Goal: Task Accomplishment & Management: Manage account settings

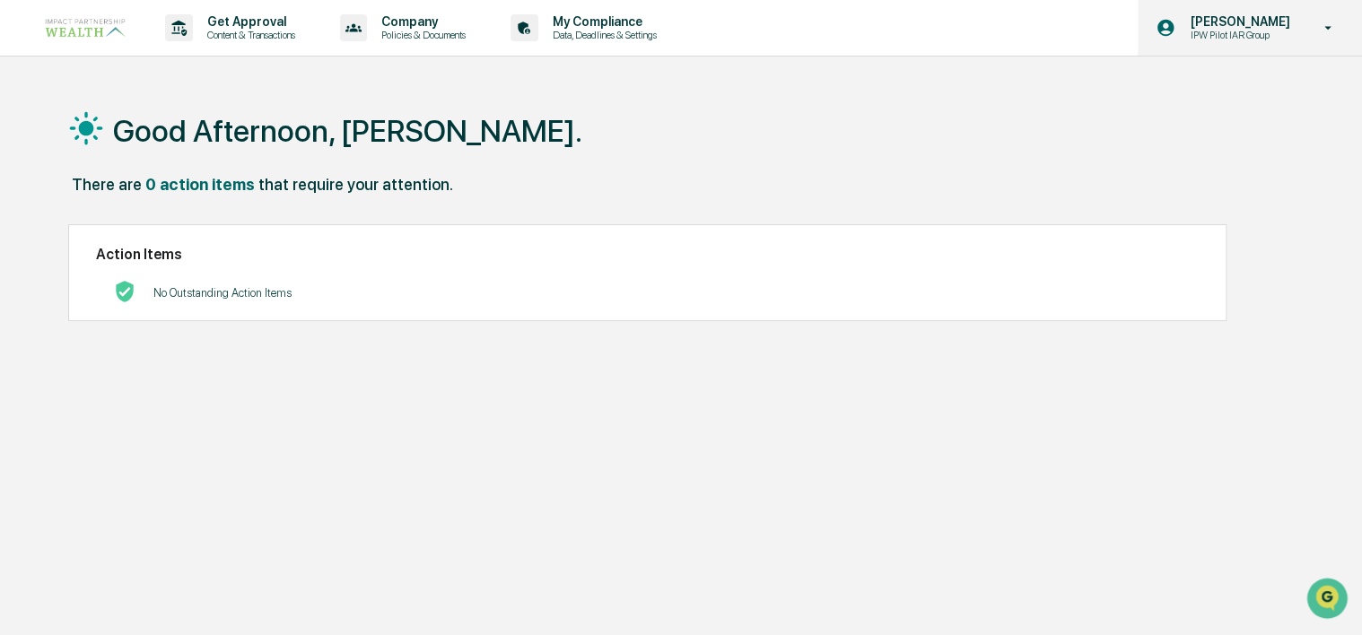
click at [1307, 27] on div "Dayna LeCour IPW Pilot IAR Group" at bounding box center [1250, 28] width 224 height 56
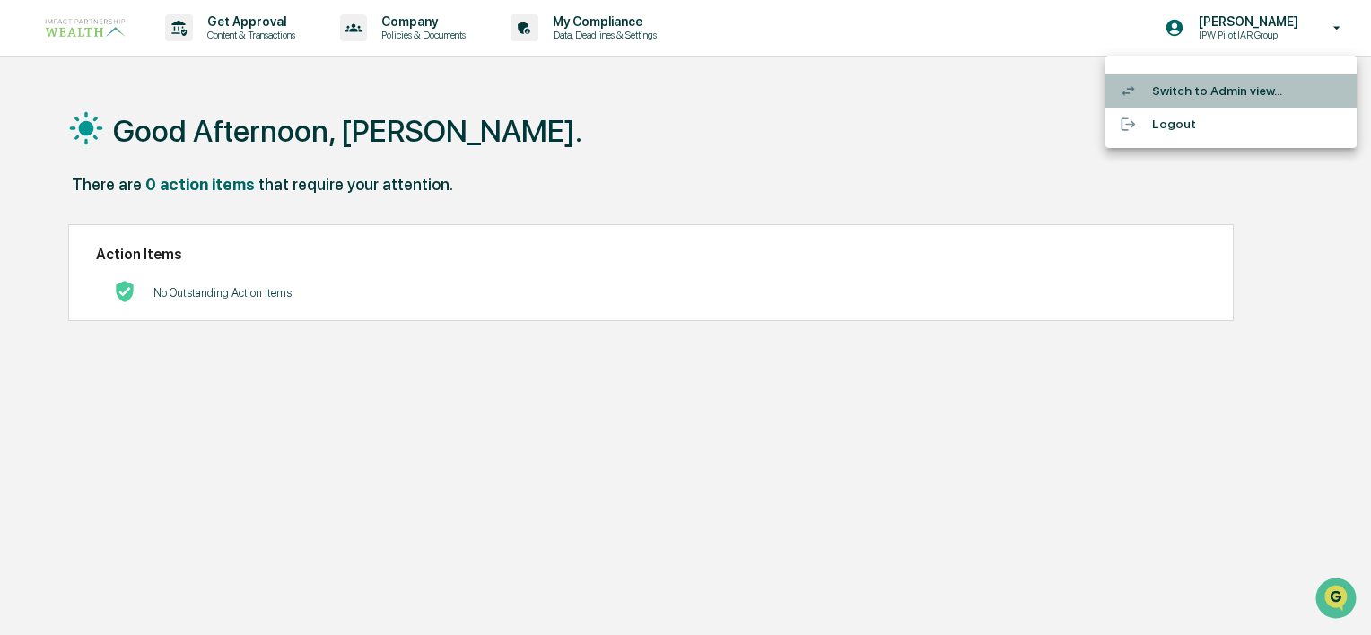
click at [1214, 95] on li "Switch to Admin view..." at bounding box center [1231, 90] width 251 height 33
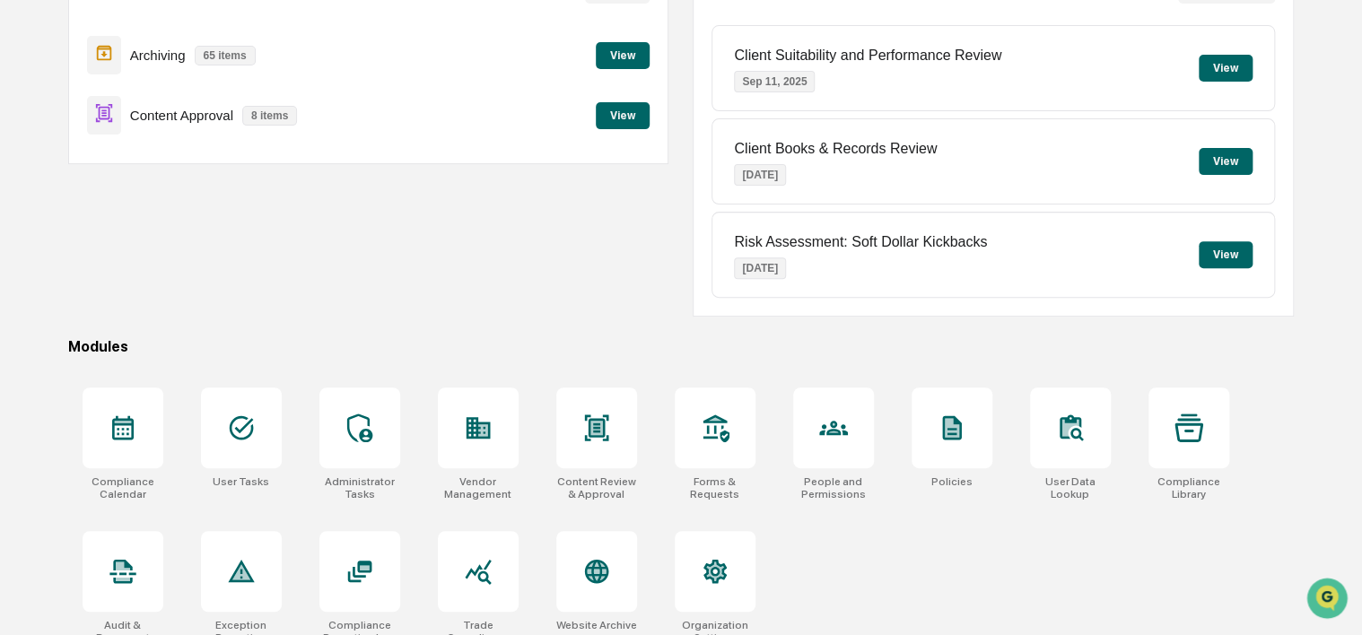
scroll to position [232, 0]
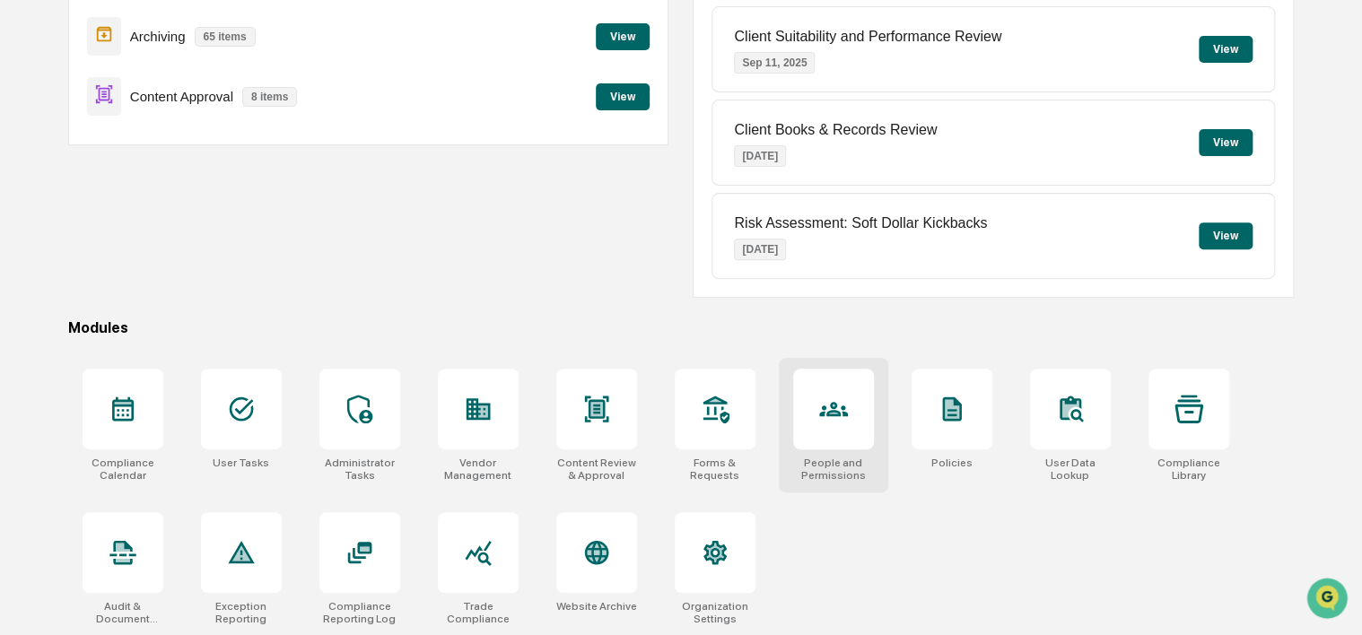
click at [827, 416] on icon at bounding box center [833, 409] width 29 height 29
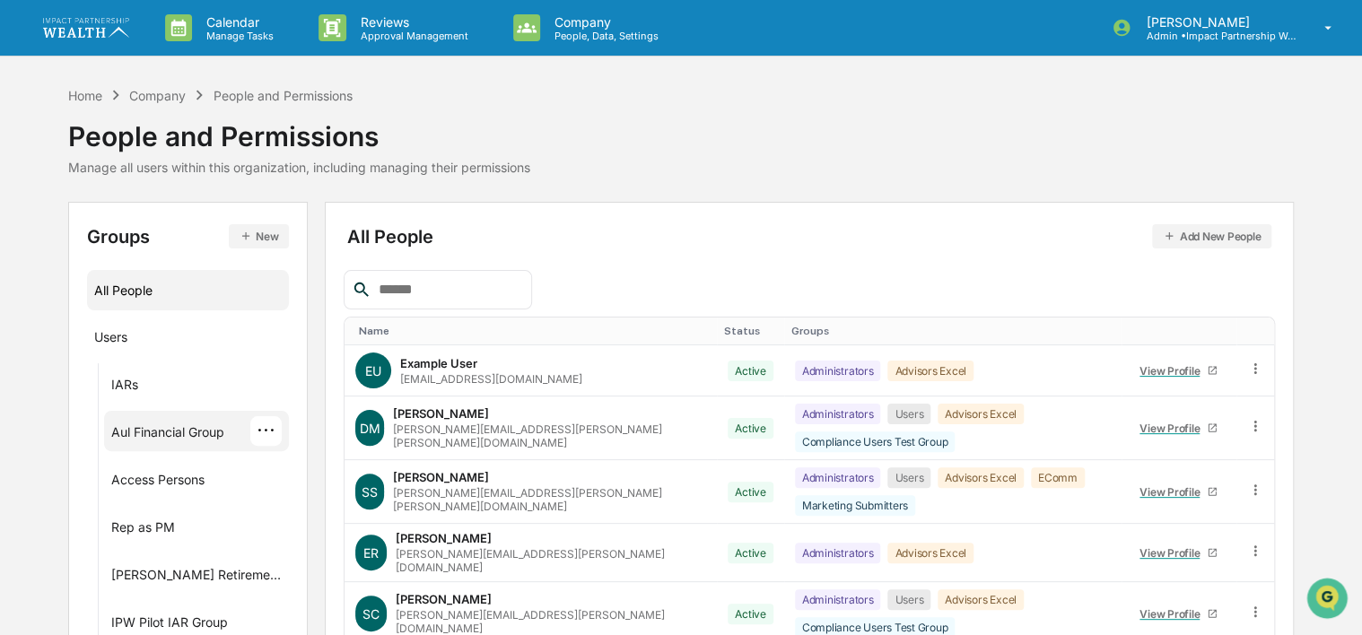
scroll to position [90, 0]
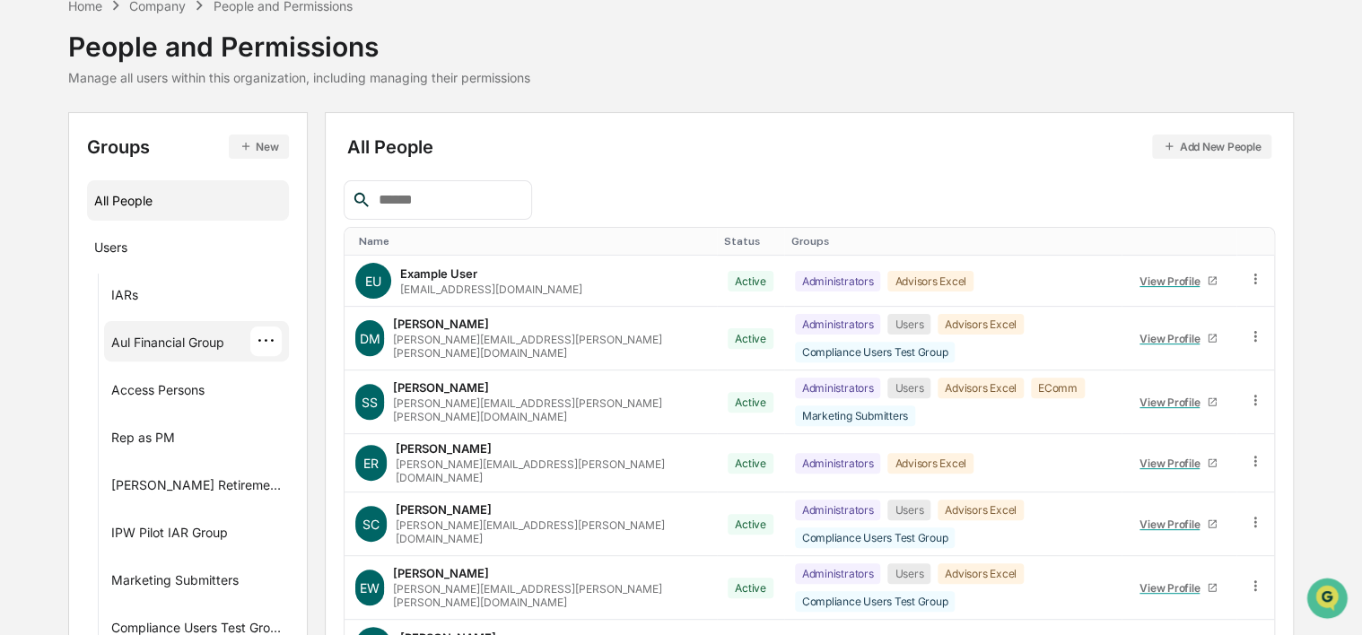
click at [162, 354] on div "Aul Financial Group" at bounding box center [167, 346] width 113 height 22
